Goal: Task Accomplishment & Management: Use online tool/utility

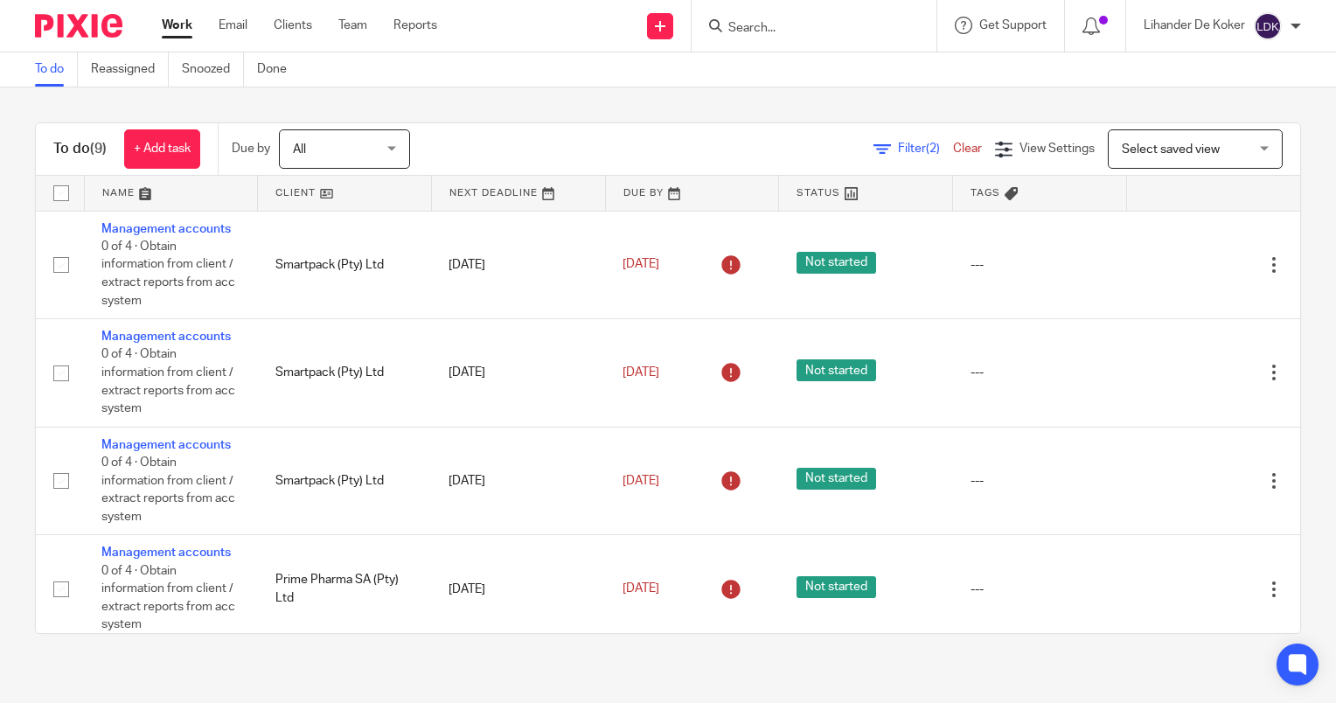
click at [759, 28] on input "Search" at bounding box center [805, 29] width 157 height 16
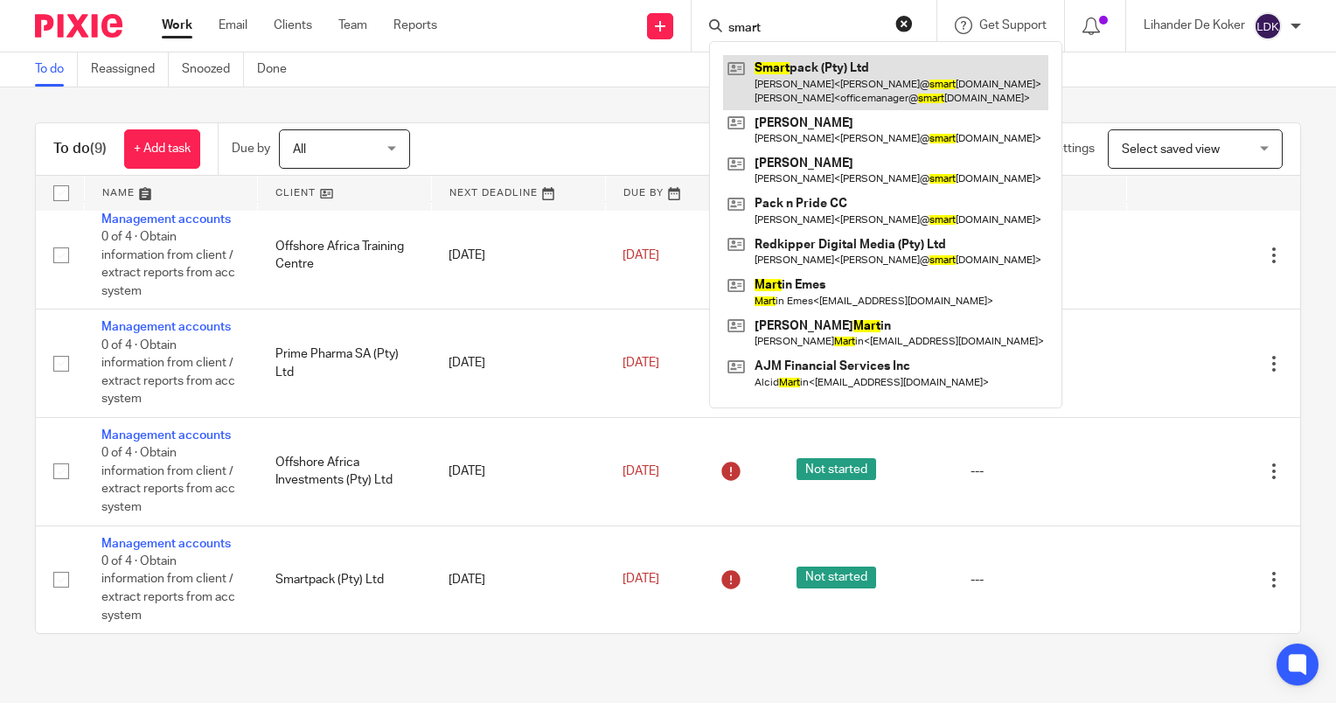
type input "smart"
click at [801, 97] on link at bounding box center [885, 82] width 325 height 54
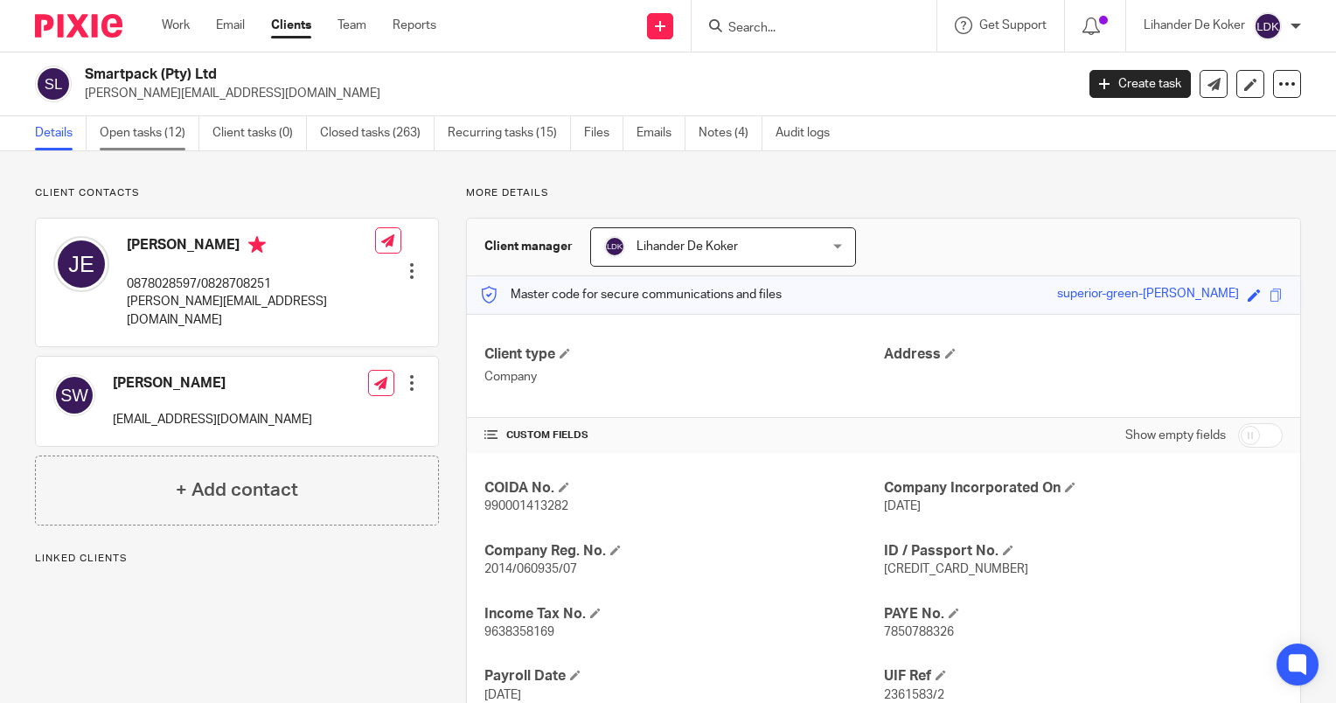
click at [154, 127] on link "Open tasks (12)" at bounding box center [150, 133] width 100 height 34
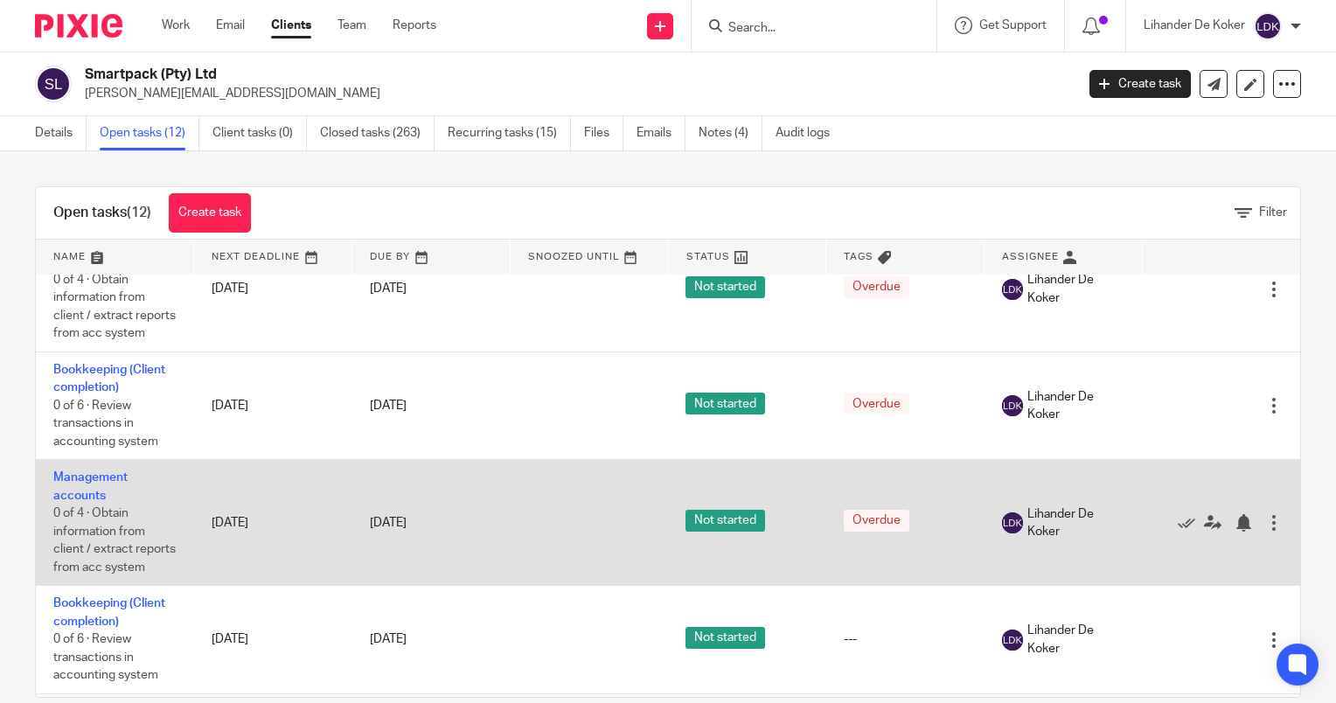
scroll to position [700, 0]
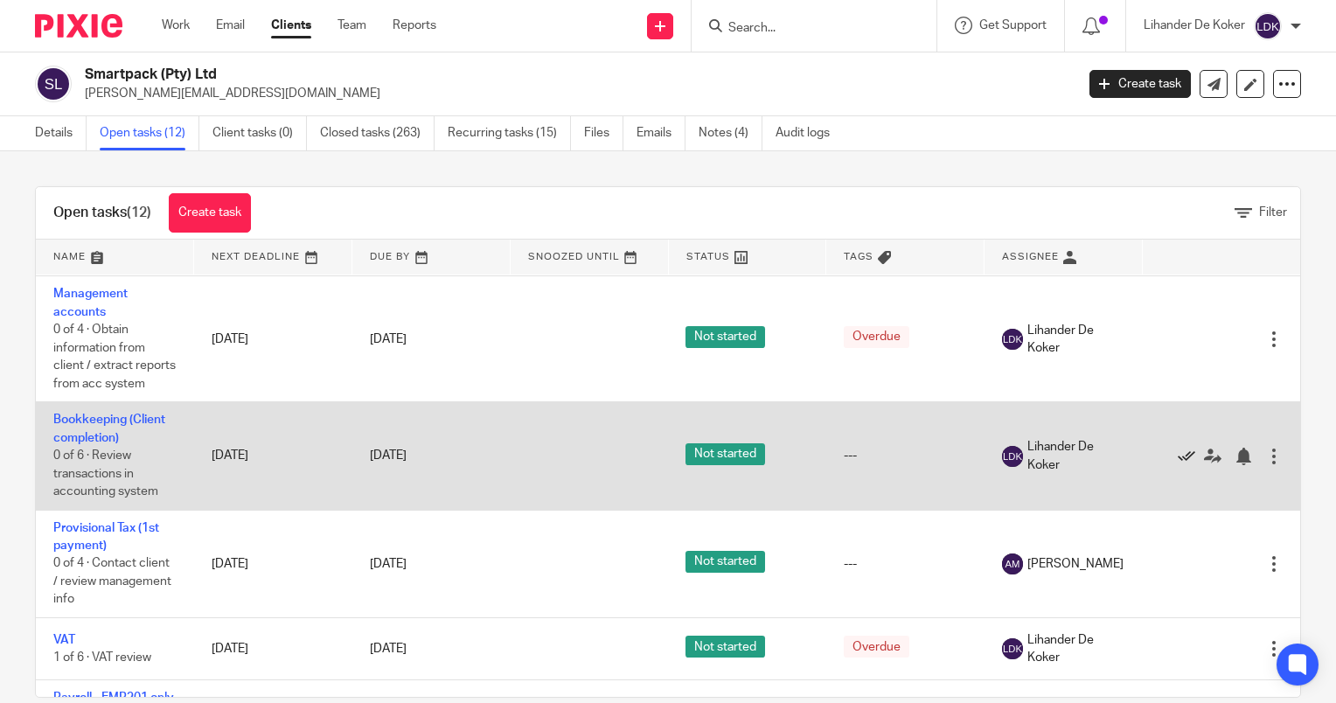
click at [1178, 465] on icon at bounding box center [1186, 456] width 17 height 17
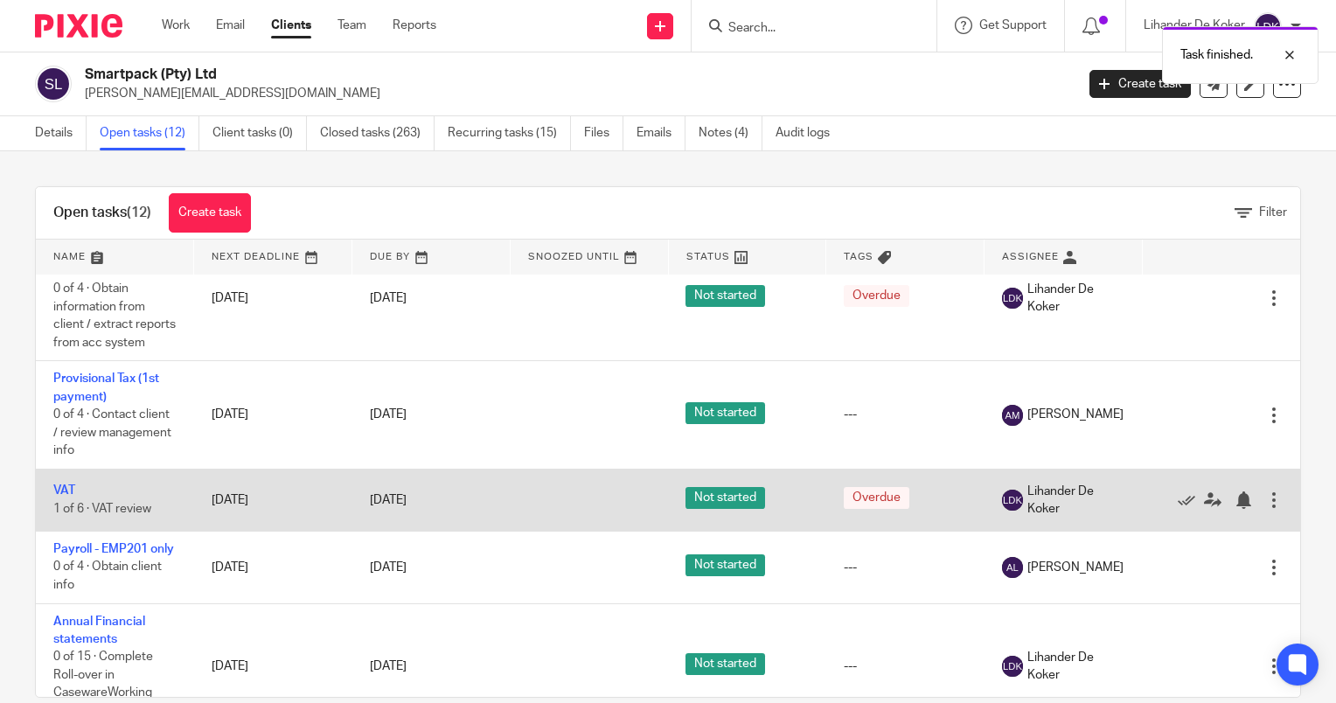
scroll to position [543, 0]
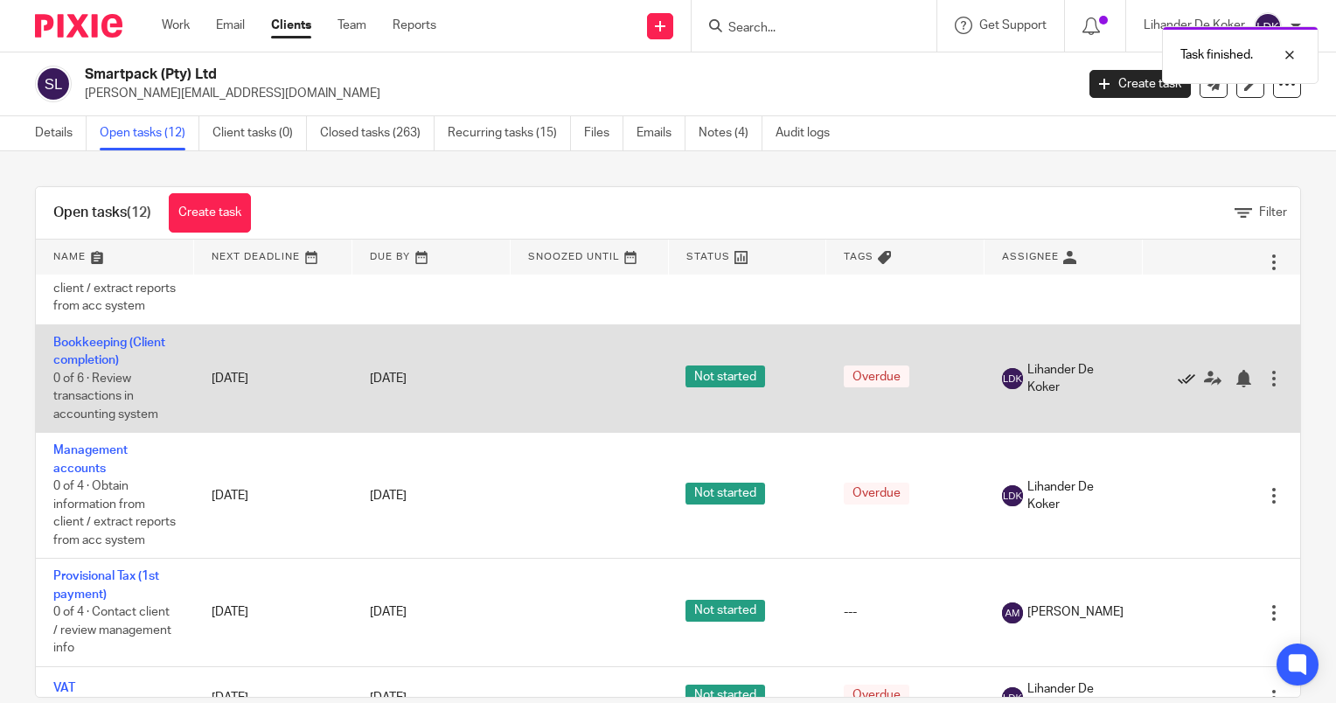
click at [1178, 387] on icon at bounding box center [1186, 378] width 17 height 17
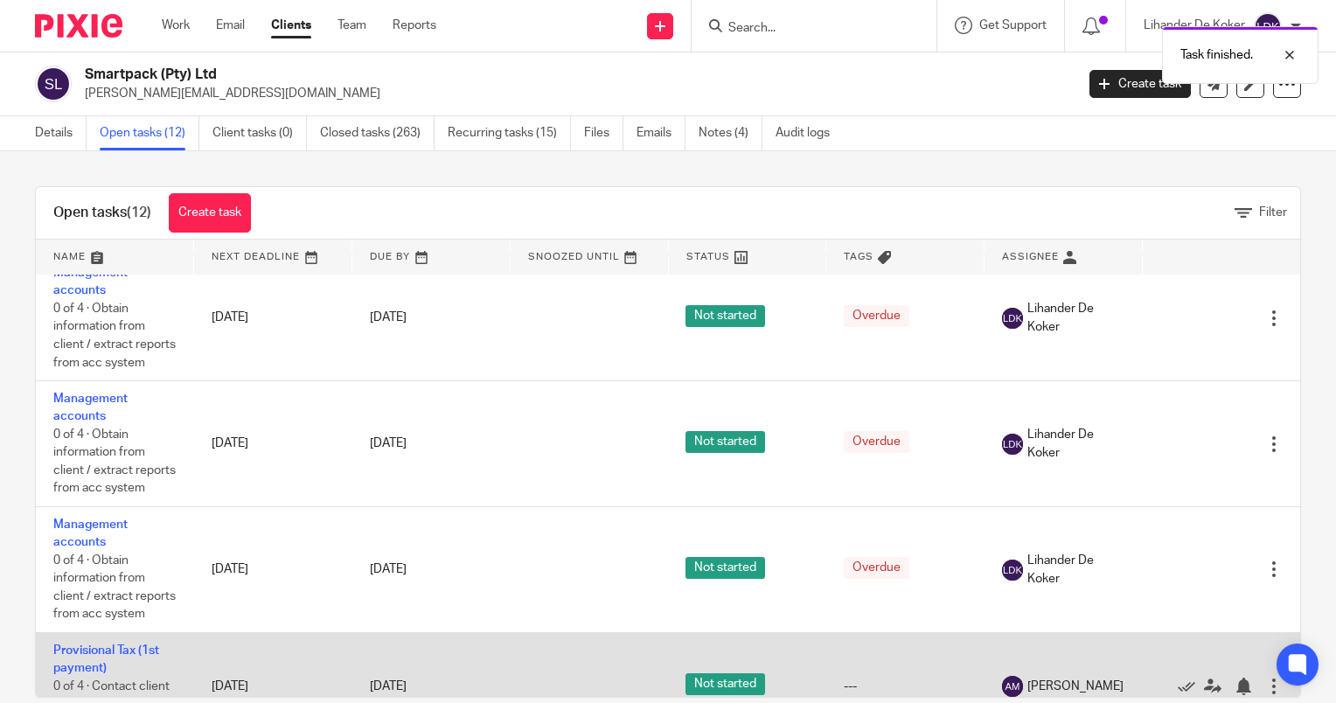
scroll to position [631, 0]
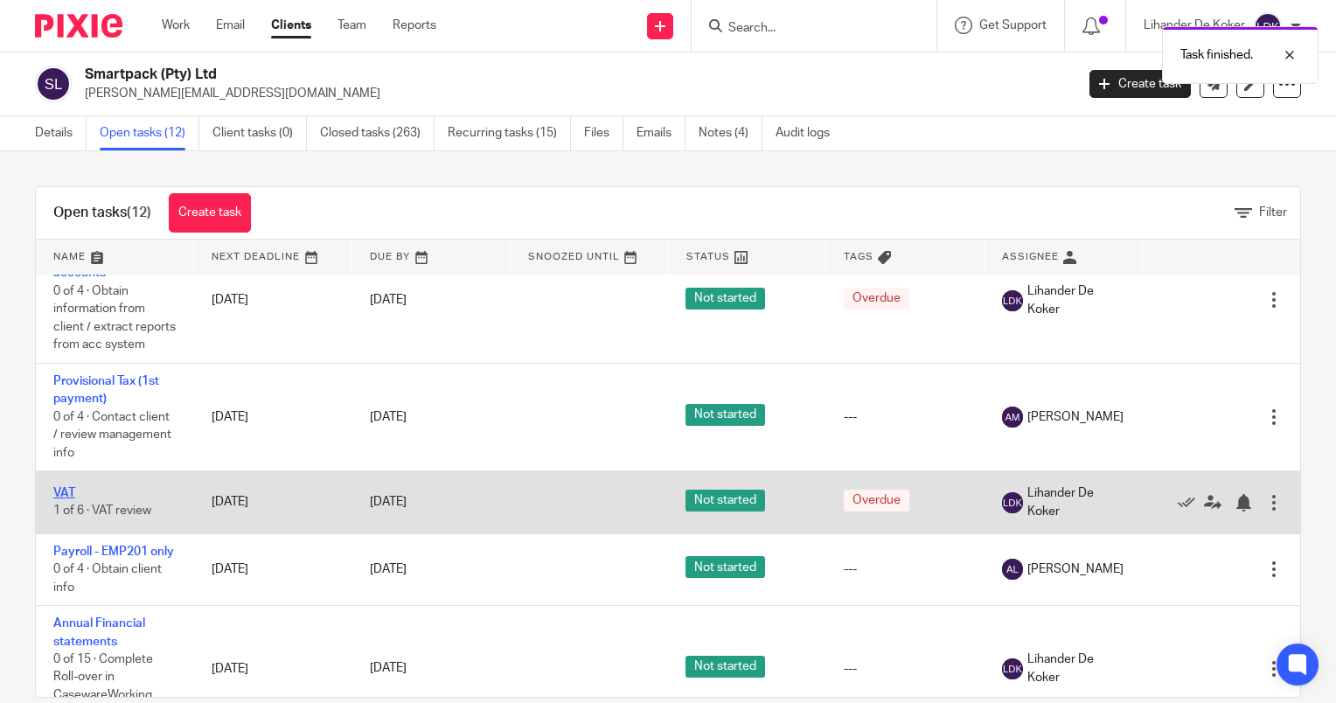
click at [59, 499] on link "VAT" at bounding box center [64, 493] width 22 height 12
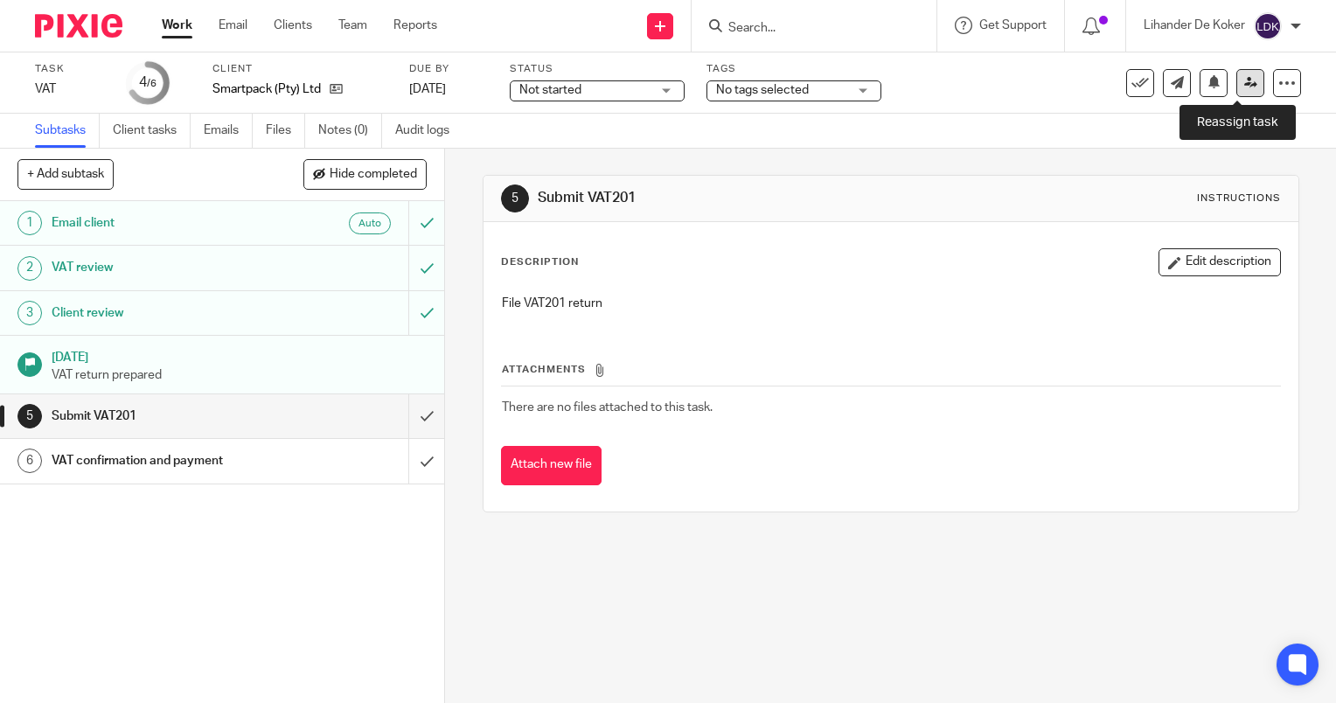
click at [1244, 84] on icon at bounding box center [1250, 82] width 13 height 13
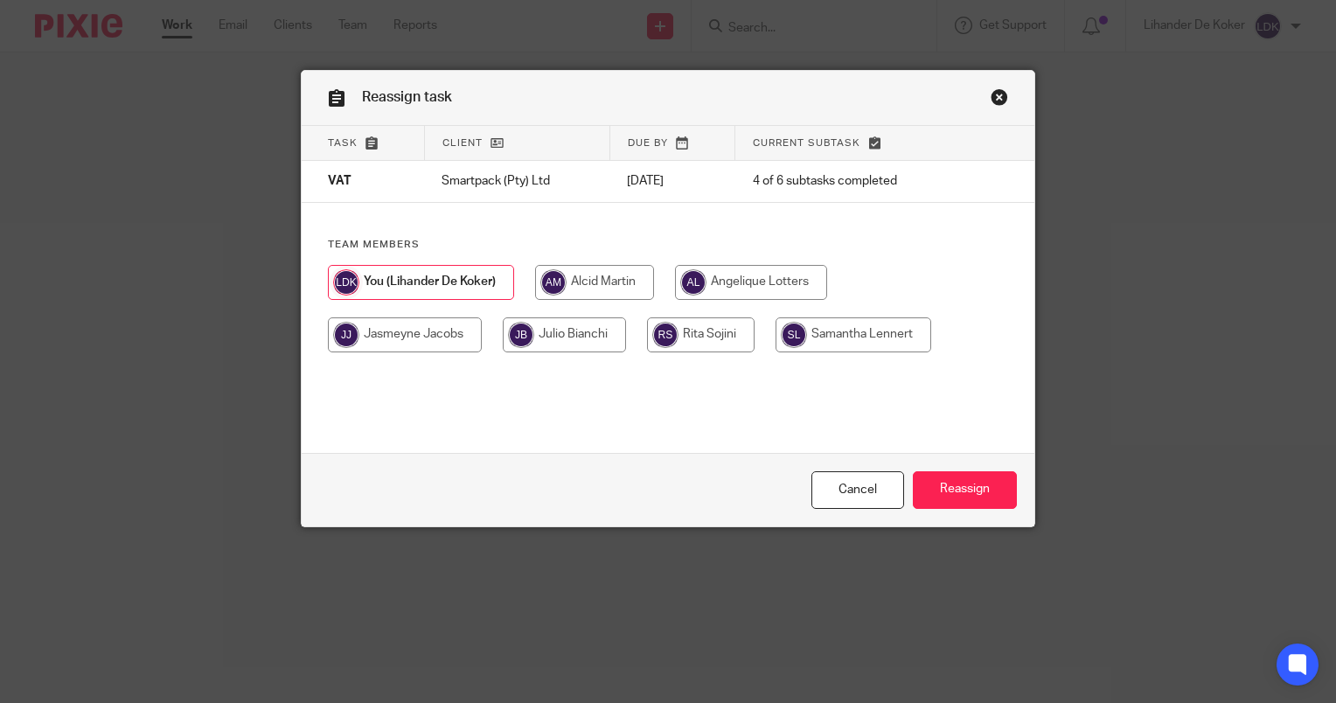
click at [579, 290] on input "radio" at bounding box center [594, 282] width 119 height 35
radio input "true"
click at [941, 490] on input "Reassign" at bounding box center [965, 490] width 104 height 38
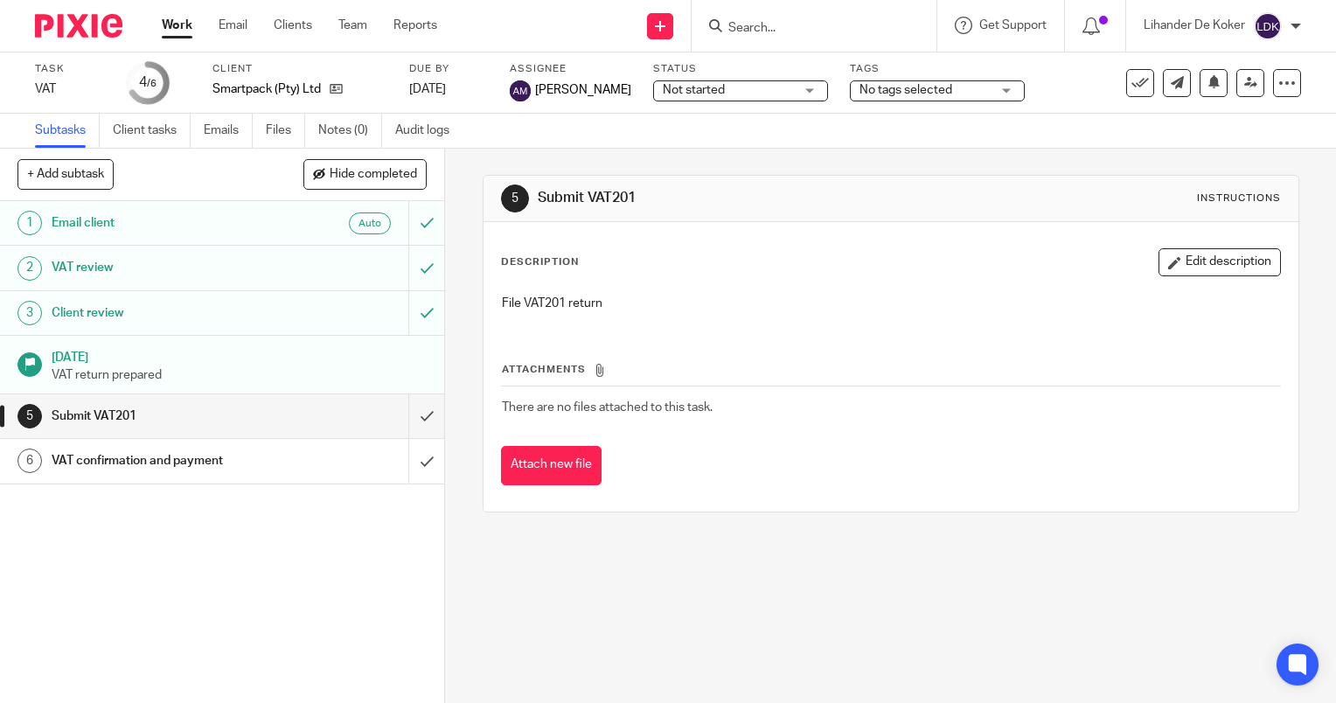
click at [175, 20] on link "Work" at bounding box center [177, 25] width 31 height 17
